Goal: Complete application form

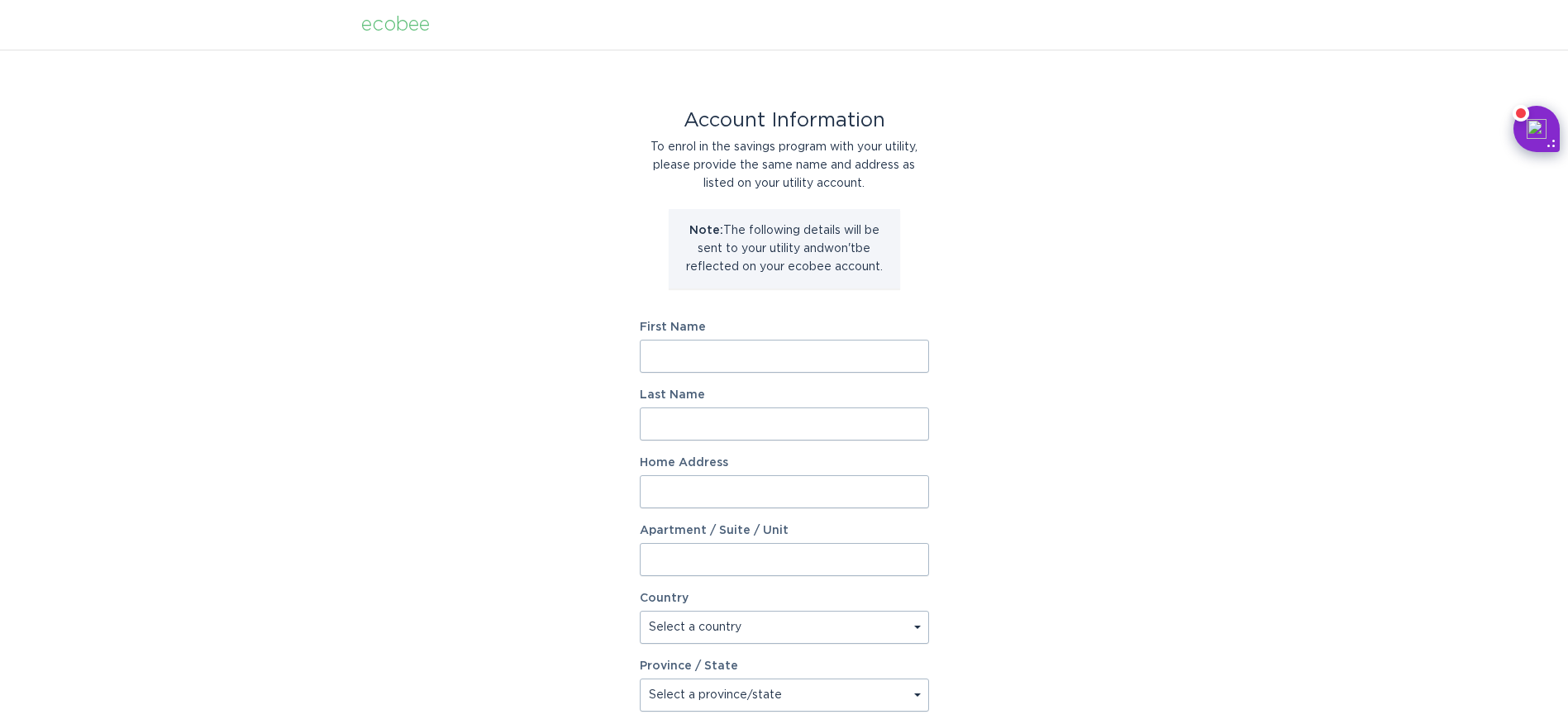
click at [677, 355] on input "First Name" at bounding box center [785, 356] width 290 height 33
type input "[PERSON_NAME]"
type input "[STREET_ADDRESS]"
type input "Milford"
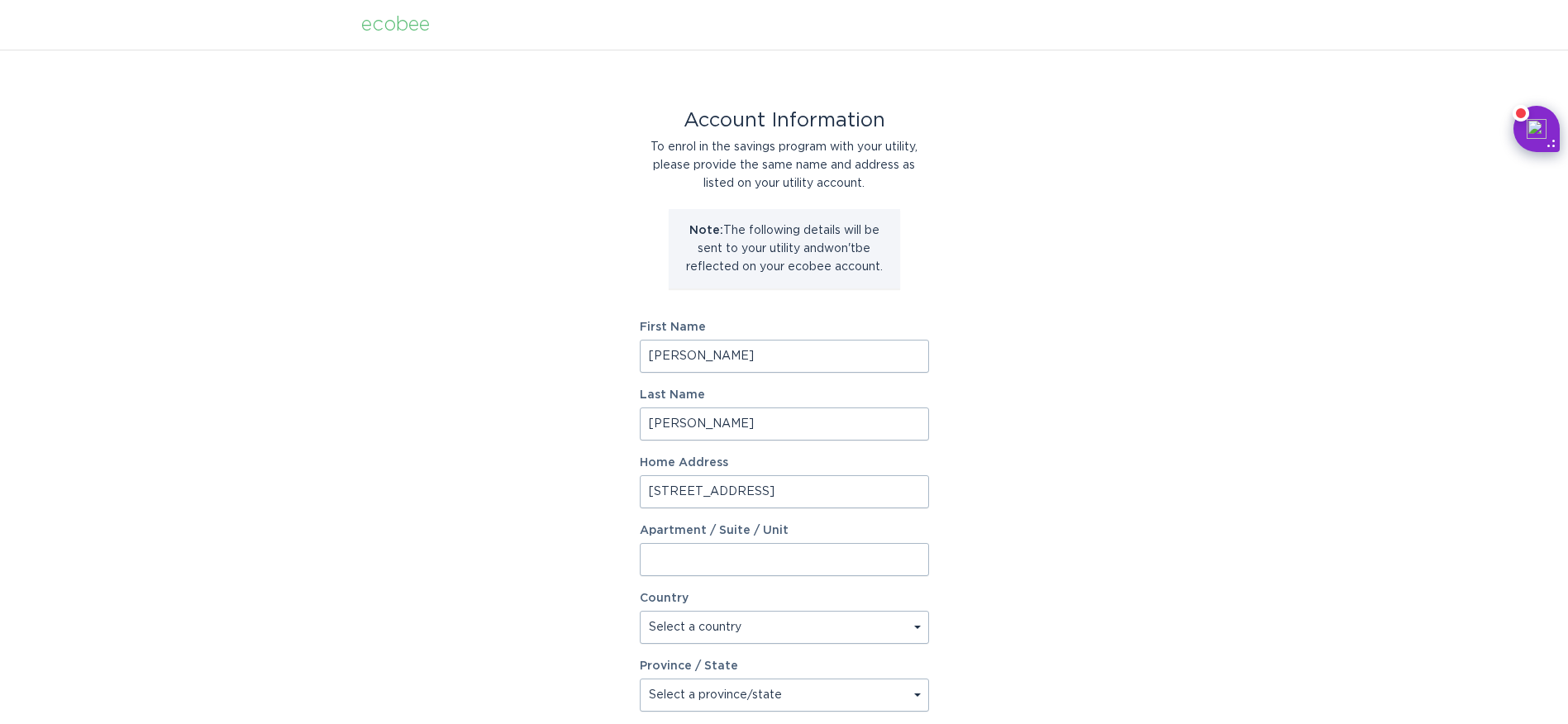
type input "13807"
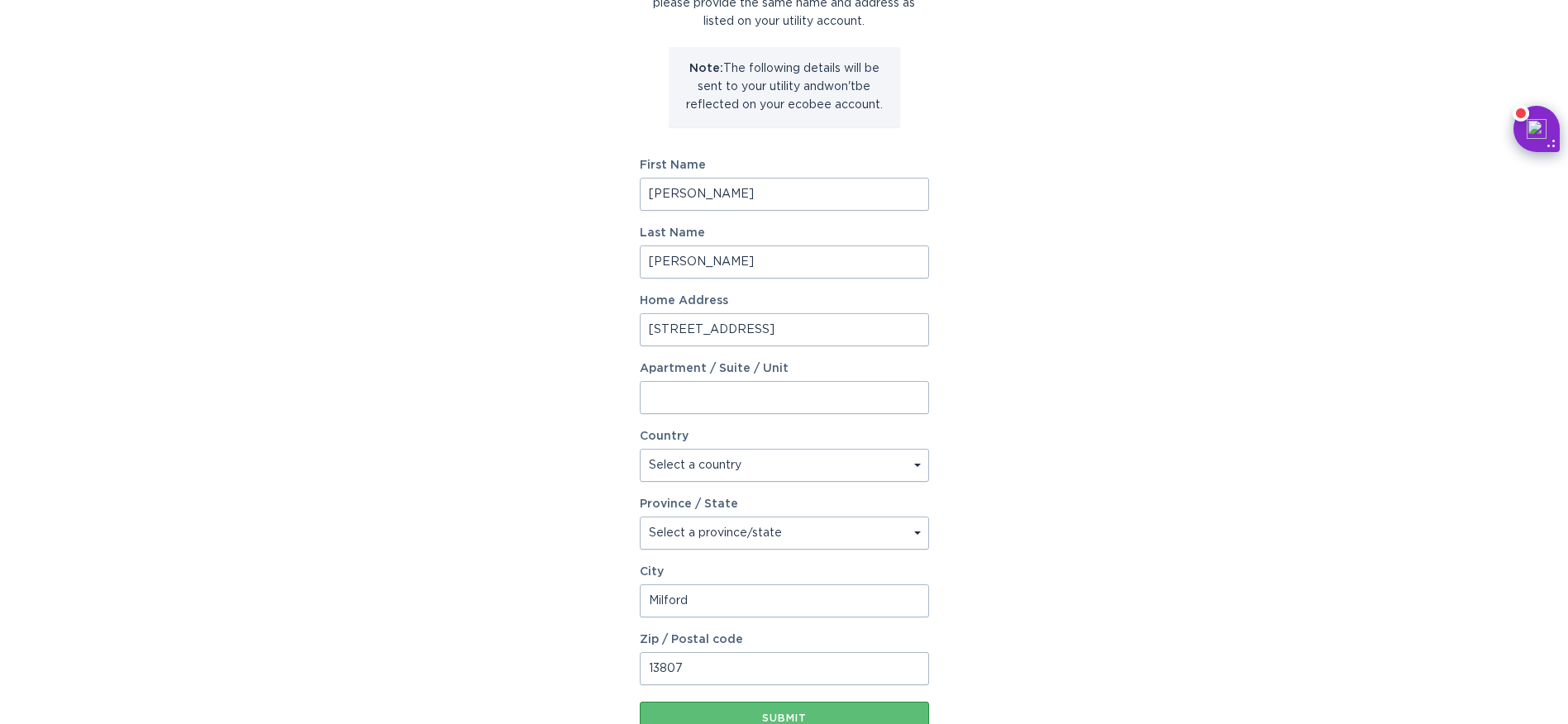
scroll to position [165, 0]
click at [915, 461] on select "Select a country [GEOGRAPHIC_DATA] [GEOGRAPHIC_DATA]" at bounding box center [785, 461] width 290 height 33
select select "US"
click at [640, 445] on select "Select a country [GEOGRAPHIC_DATA] [GEOGRAPHIC_DATA]" at bounding box center [785, 461] width 290 height 33
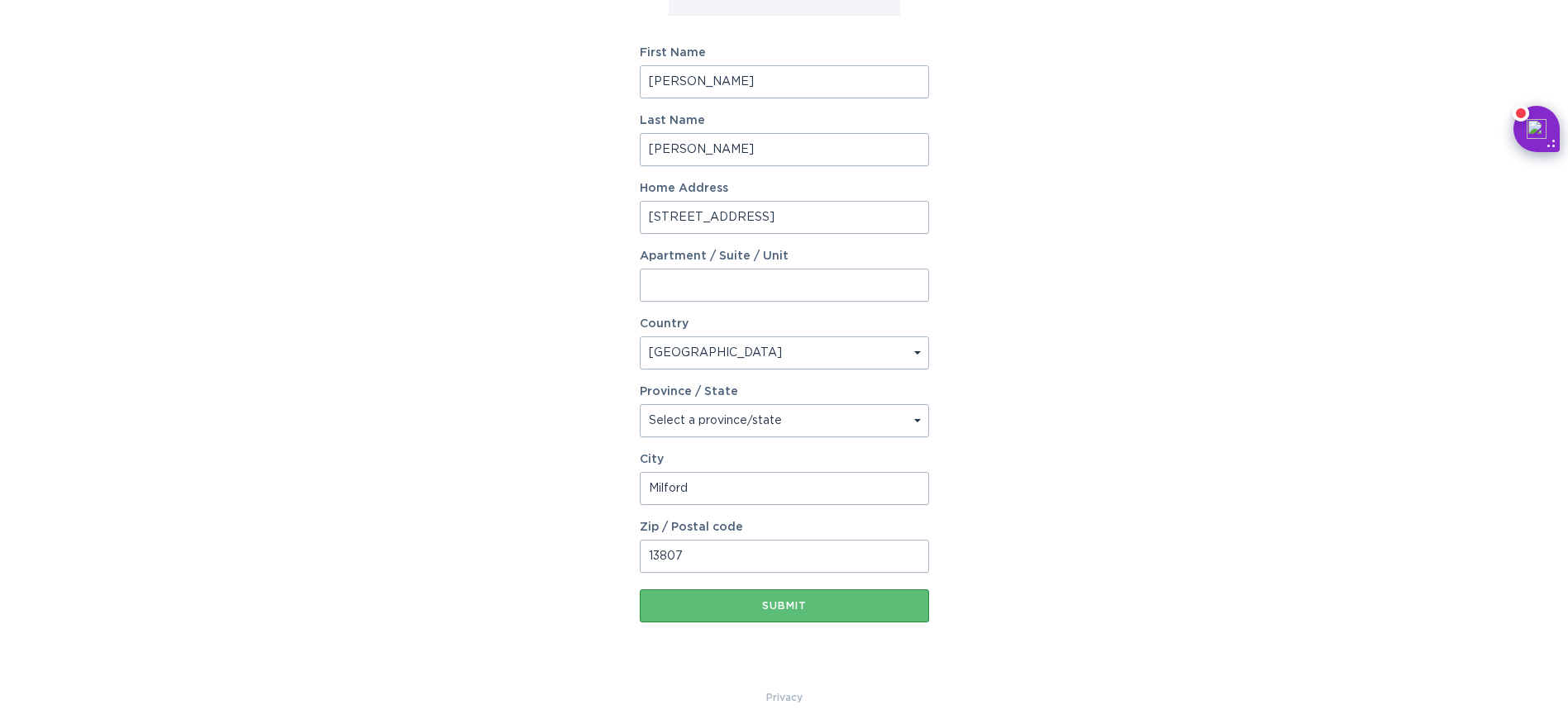
scroll to position [282, 0]
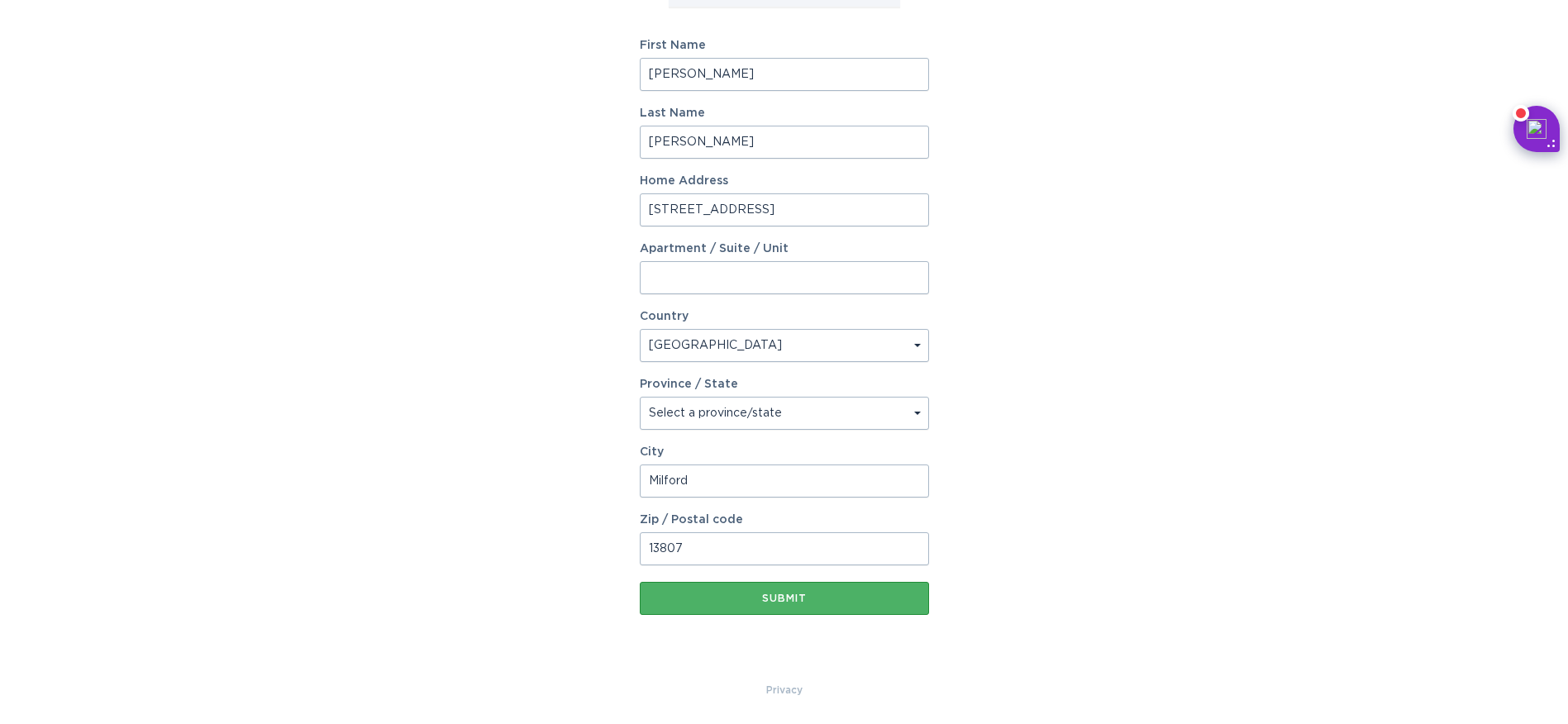
click at [814, 597] on div "Submit" at bounding box center [784, 598] width 272 height 10
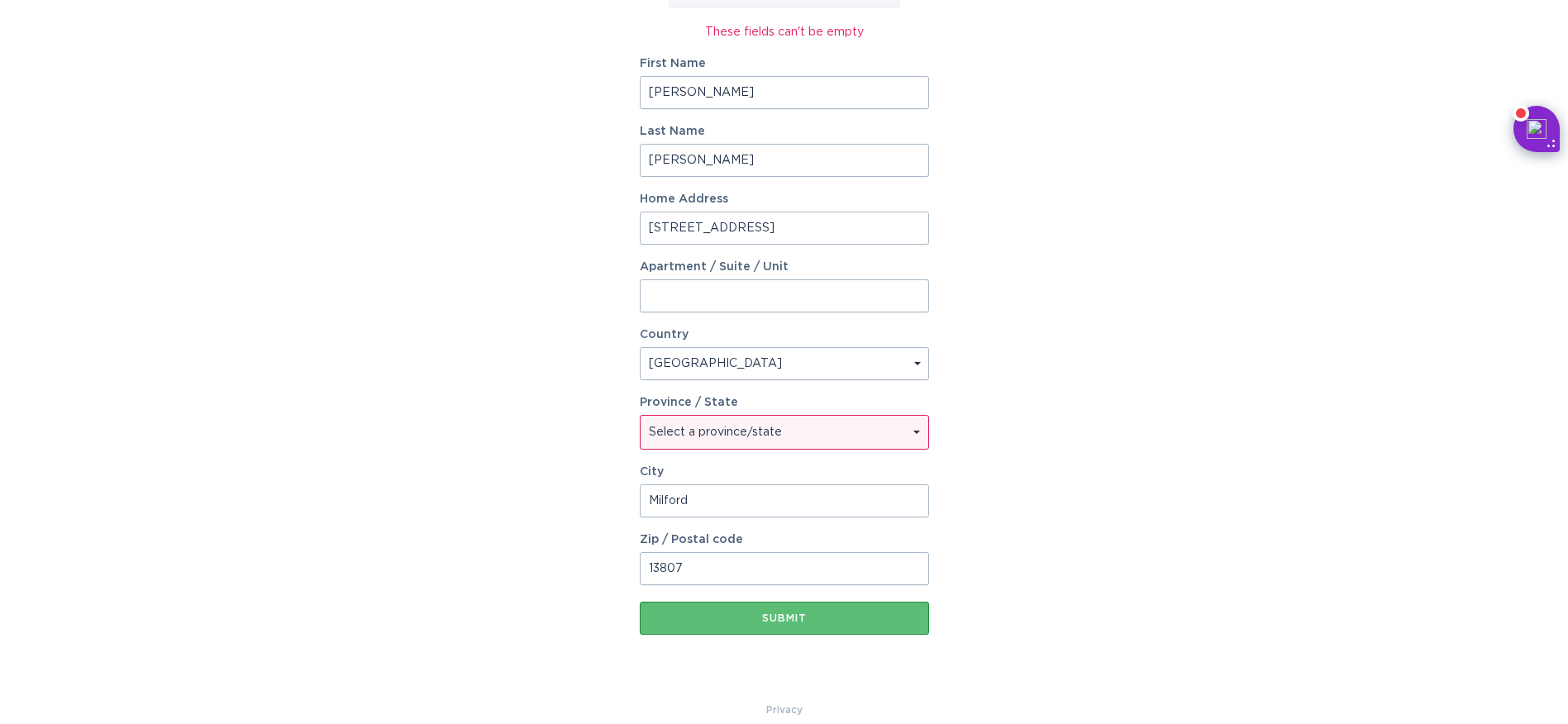
click at [708, 428] on select "Select a province/state [US_STATE] [US_STATE] [US_STATE] [US_STATE] [US_STATE] …" at bounding box center [784, 432] width 288 height 33
select select "NY"
click at [640, 416] on select "Select a province/state [US_STATE] [US_STATE] [US_STATE] [US_STATE] [US_STATE] …" at bounding box center [784, 432] width 288 height 33
click at [780, 617] on div "Submit" at bounding box center [784, 618] width 272 height 10
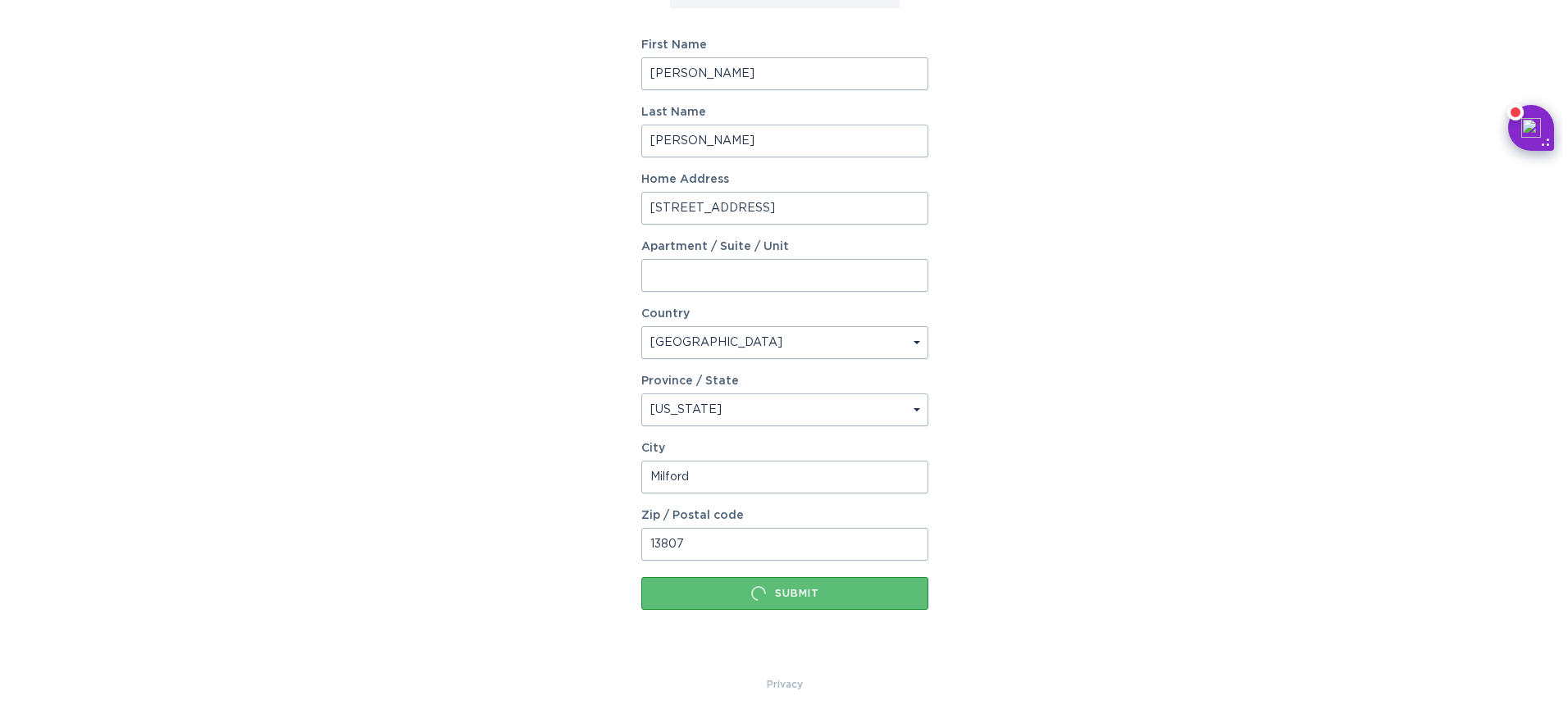
scroll to position [0, 0]
